Goal: Transaction & Acquisition: Purchase product/service

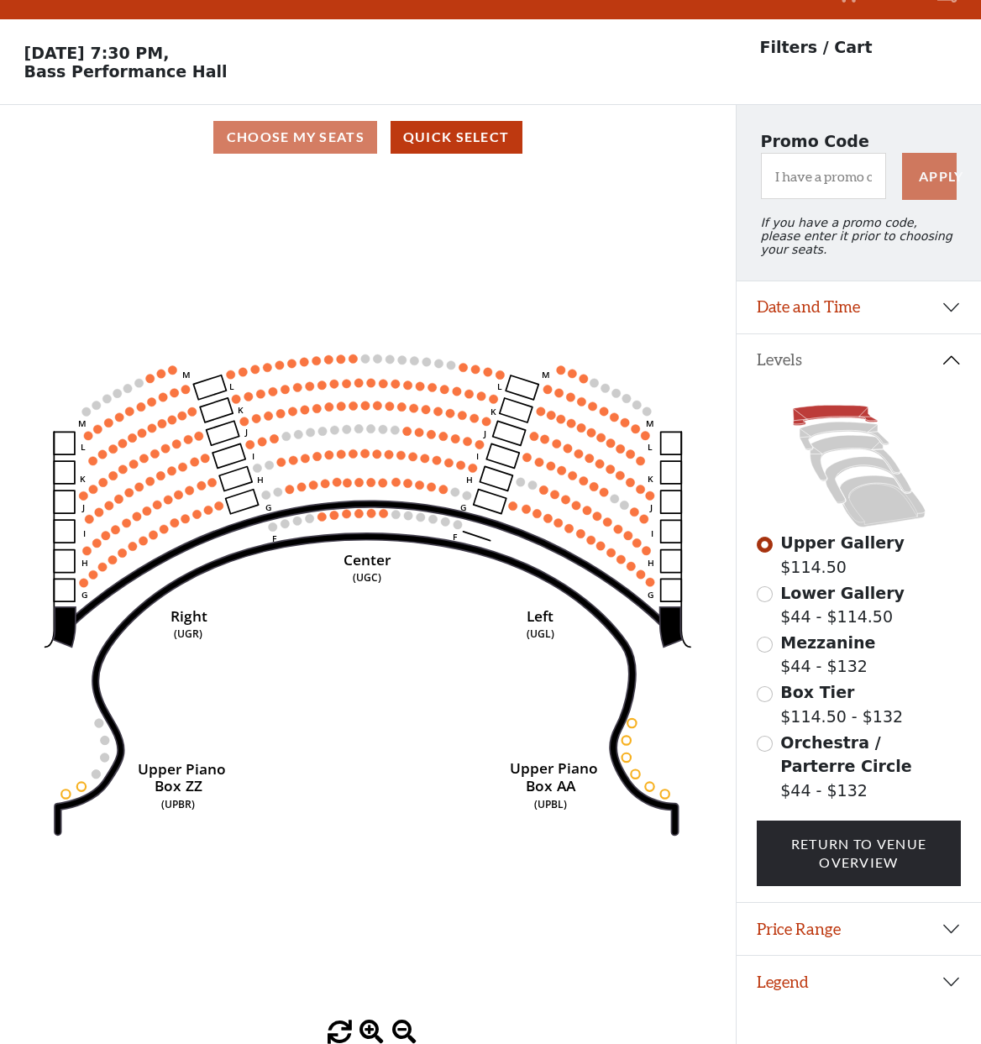
scroll to position [41, 0]
click at [598, 238] on icon "Center (UGC) Right (UGR) Left (UGL) Upper Piano Box ZZ (UPBR) Upper Piano Box A…" at bounding box center [368, 595] width 662 height 851
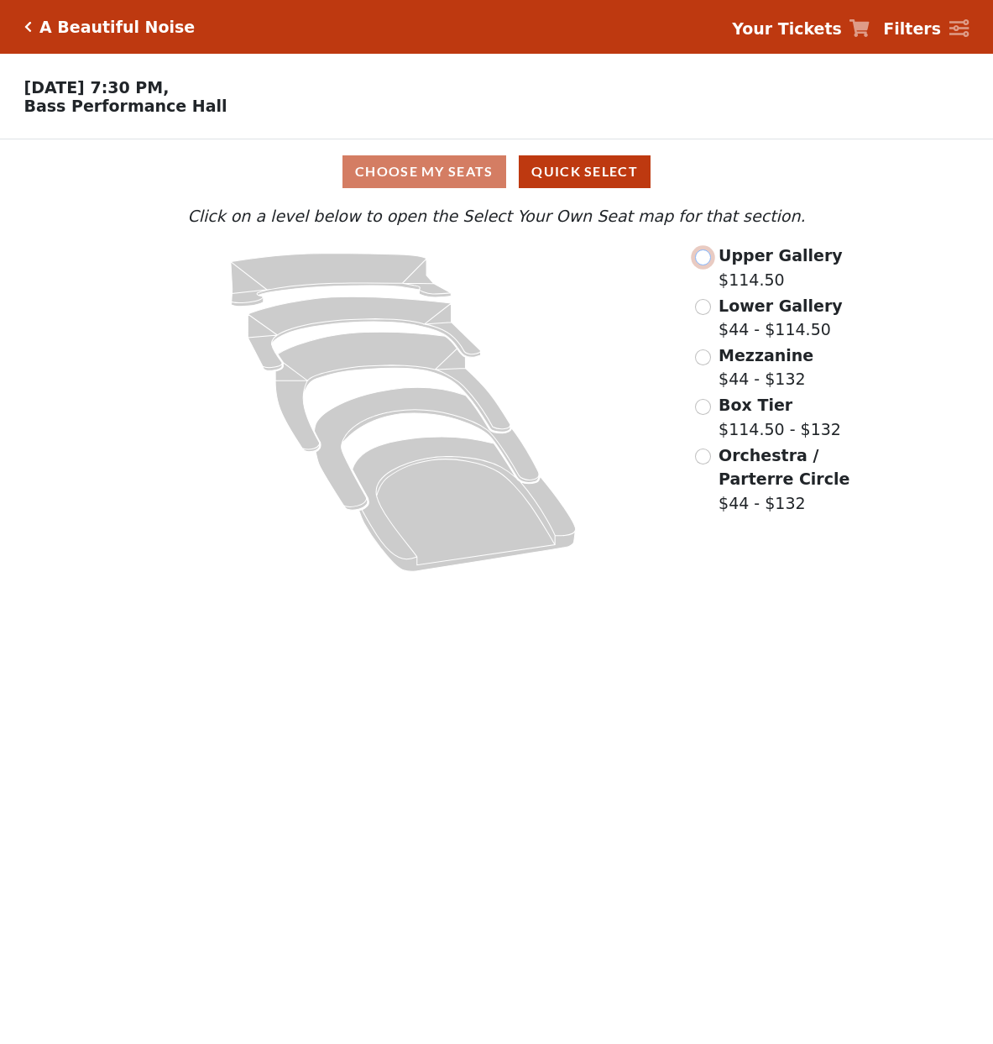
click at [696, 265] on input "radio" at bounding box center [703, 257] width 16 height 16
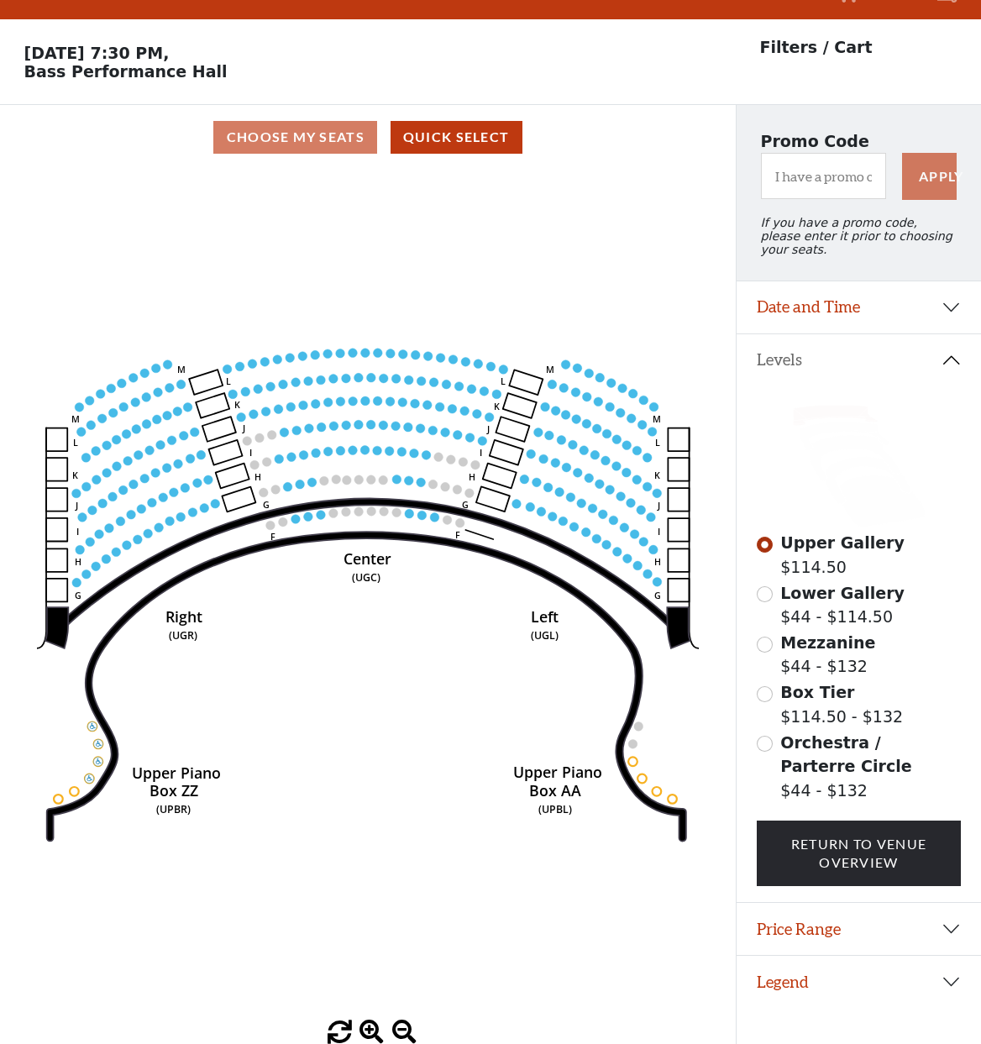
scroll to position [41, 0]
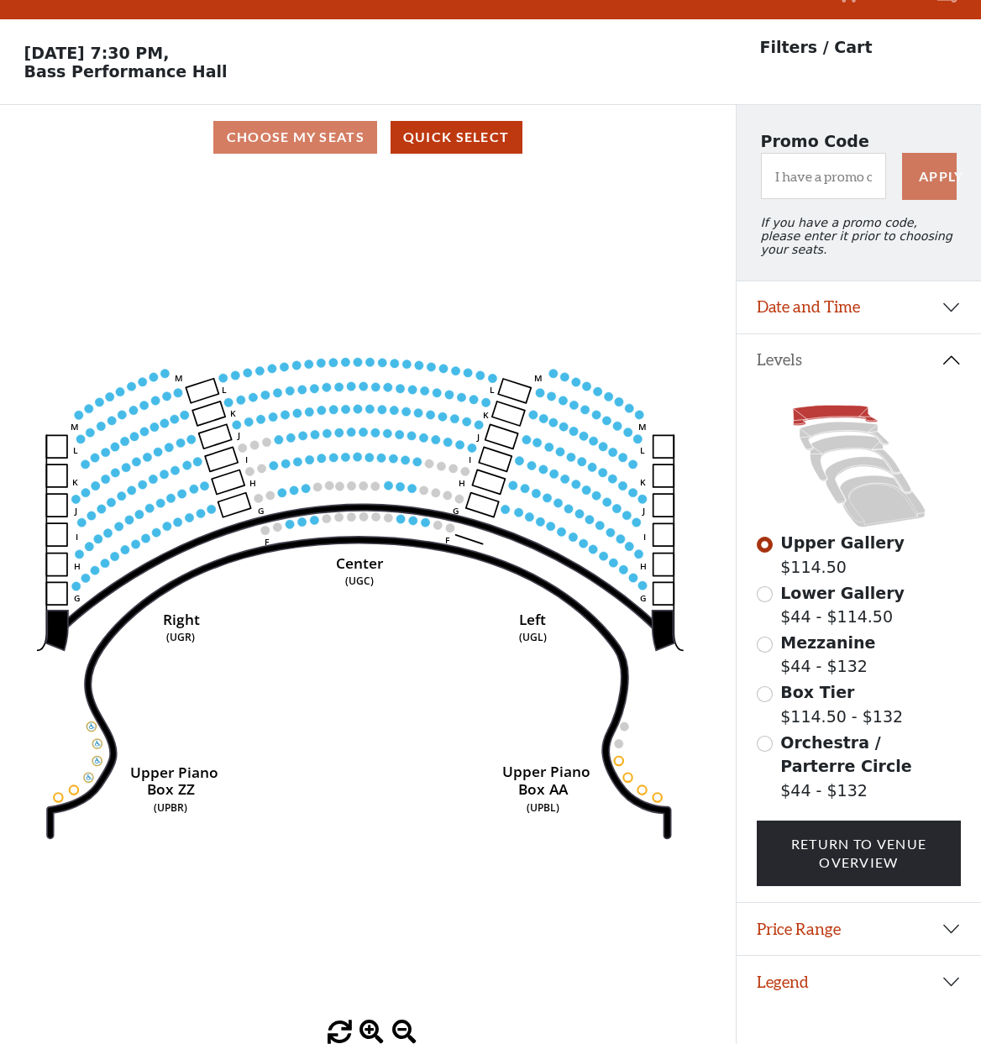
click at [385, 578] on icon "Center (UGC) Right (UGR) Left (UGL) Upper Piano Box ZZ (UPBR) Upper Piano Box A…" at bounding box center [368, 595] width 662 height 851
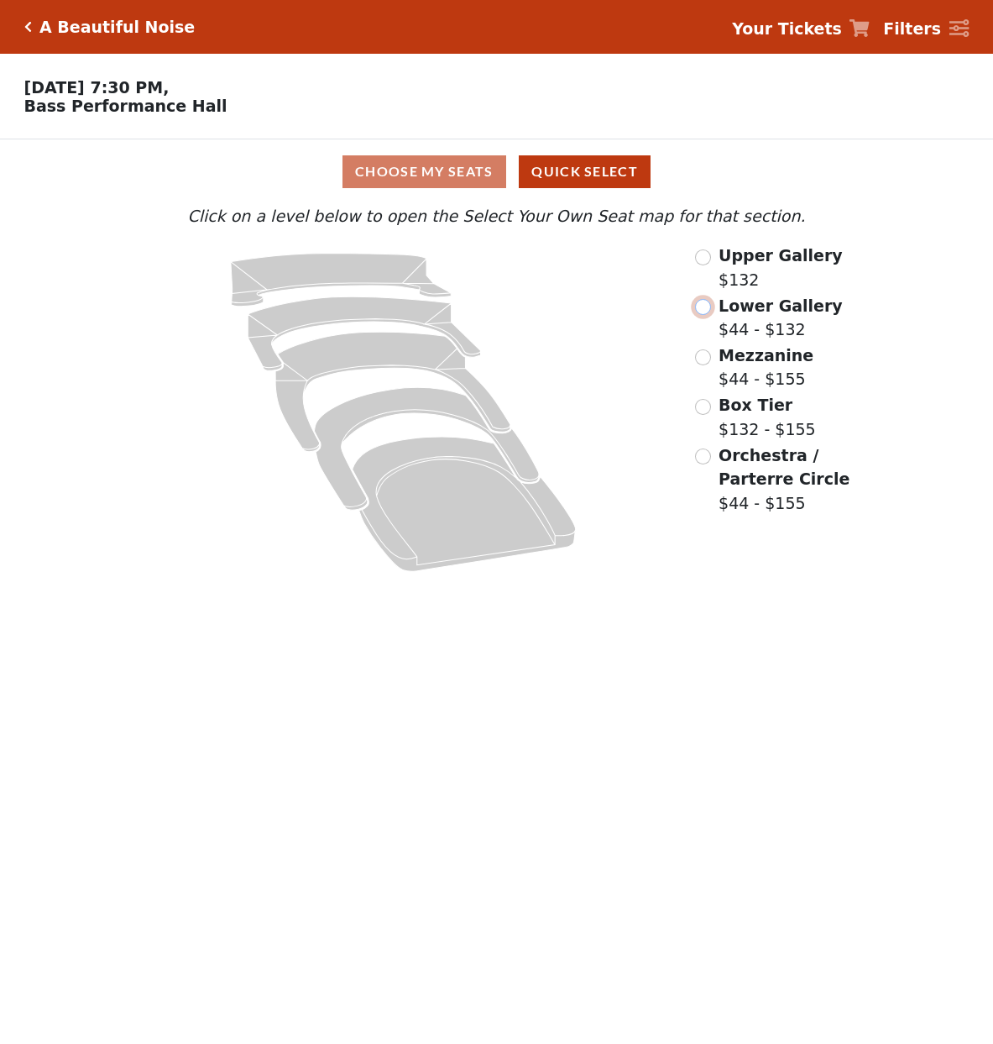
click at [698, 312] on input "radio" at bounding box center [703, 307] width 16 height 16
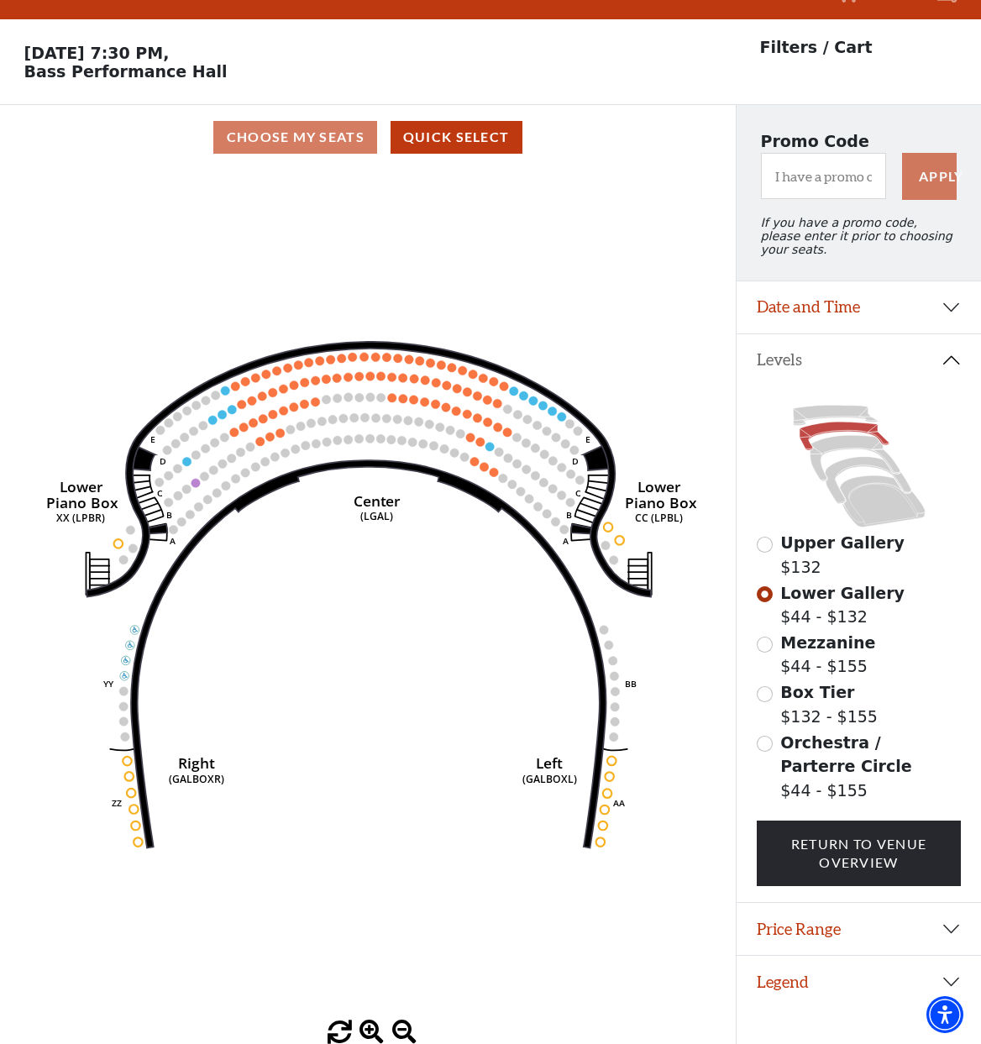
scroll to position [41, 0]
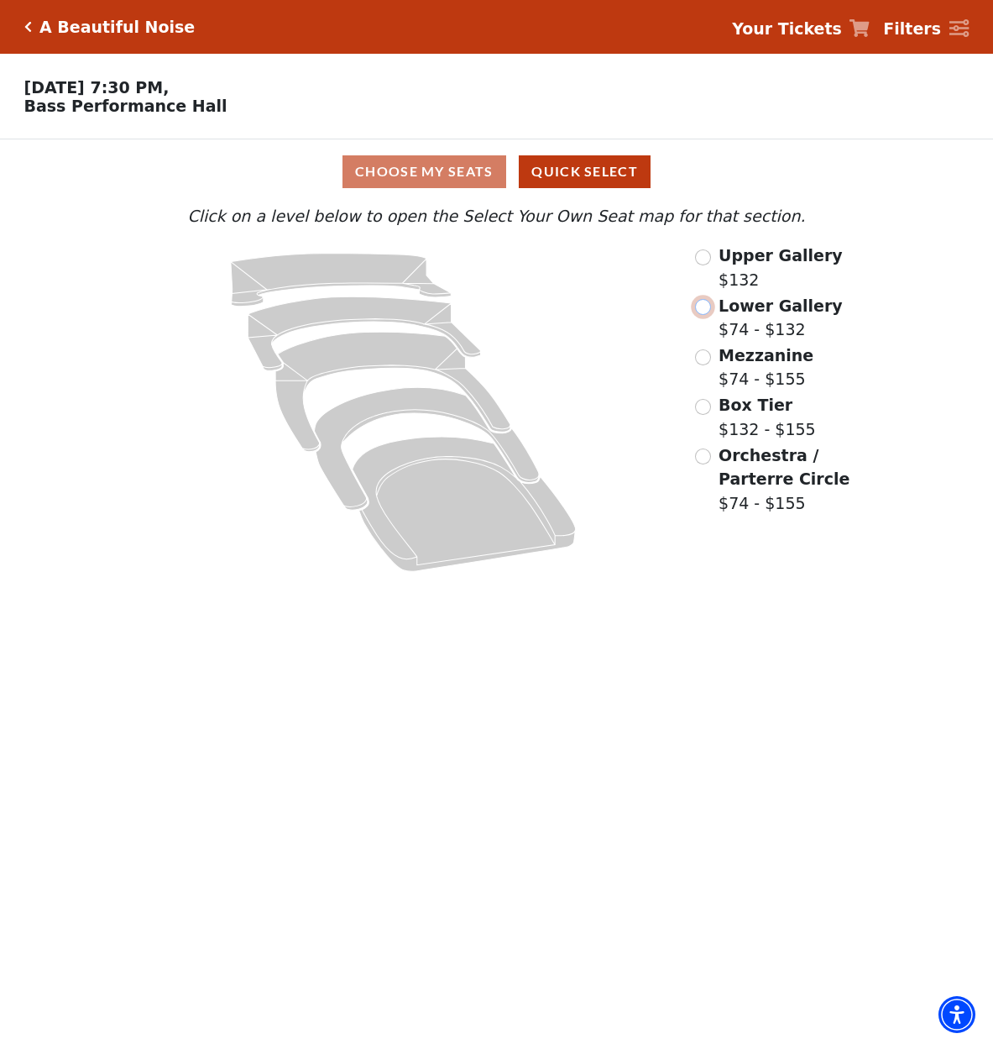
click at [701, 315] on input "Lower Gallery$74 - $132\a" at bounding box center [703, 307] width 16 height 16
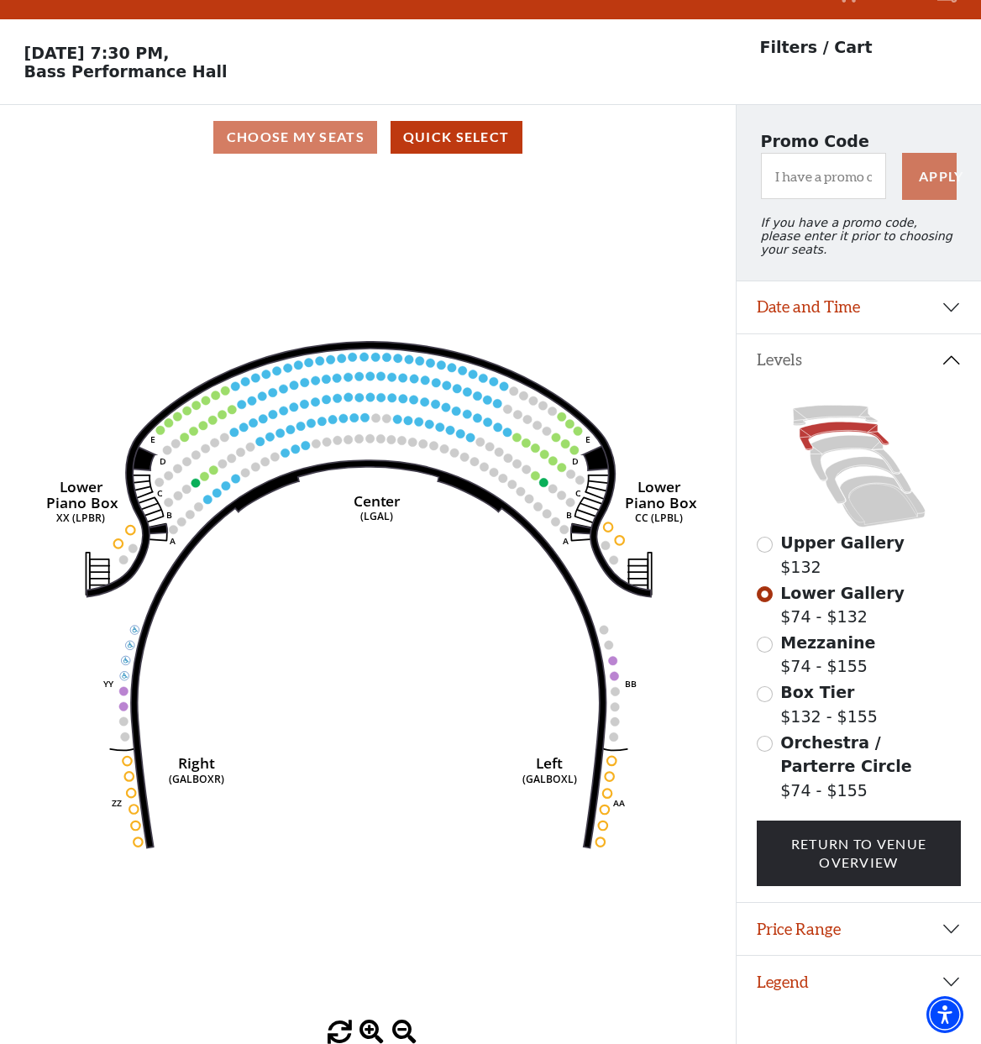
scroll to position [41, 0]
